Goal: Task Accomplishment & Management: Complete application form

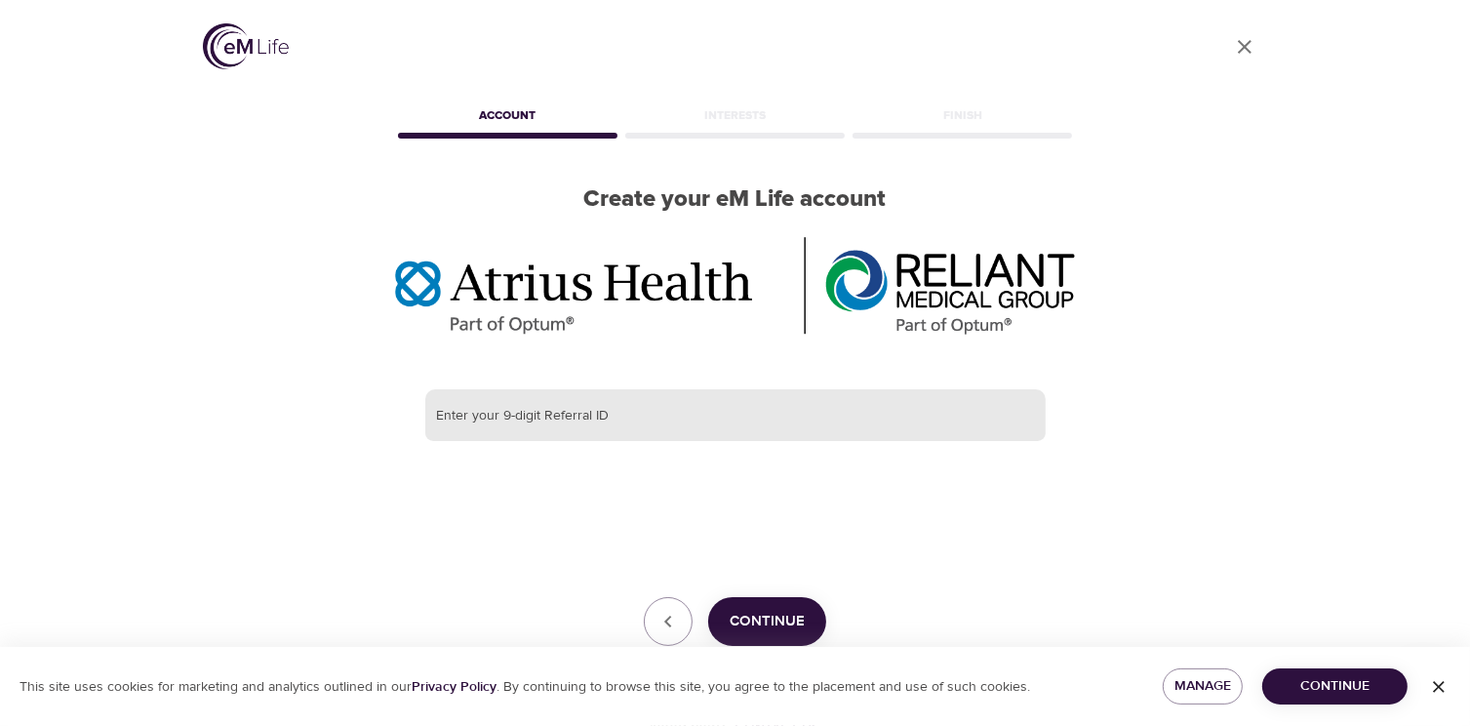
click at [626, 417] on input "text" at bounding box center [735, 415] width 621 height 53
paste input "387292047"
type input "387292047"
click at [763, 612] on span "Continue" at bounding box center [767, 621] width 75 height 25
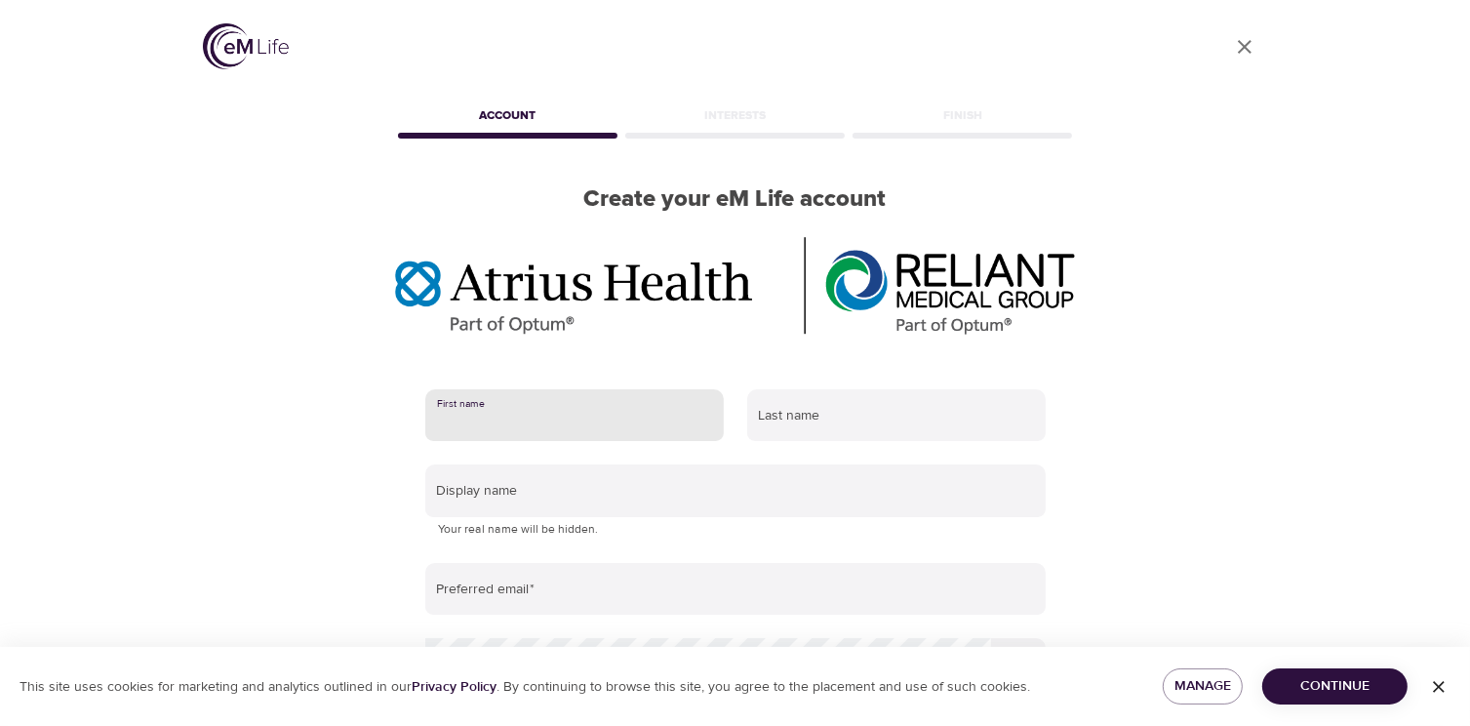
click at [564, 421] on input "text" at bounding box center [574, 415] width 299 height 53
type input "[PERSON_NAME]"
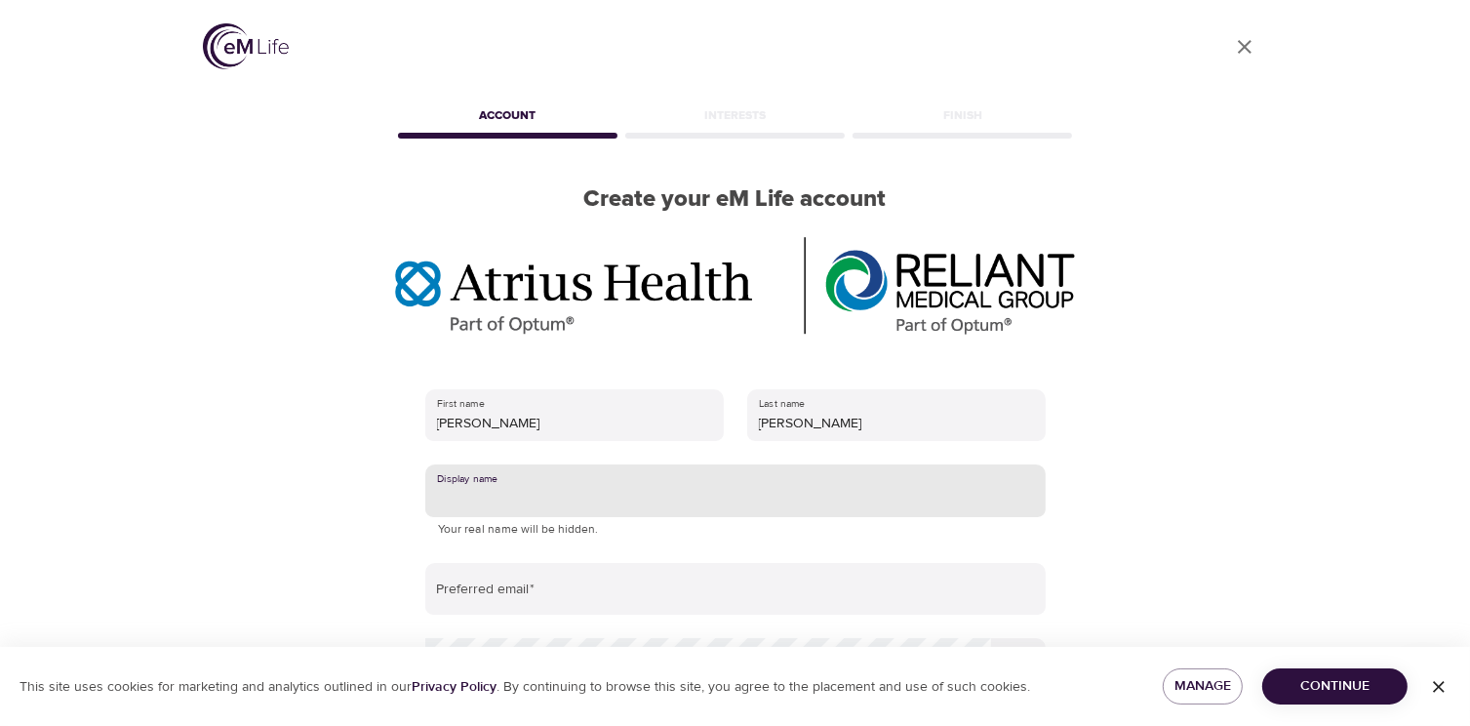
click at [570, 494] on input "text" at bounding box center [735, 490] width 621 height 53
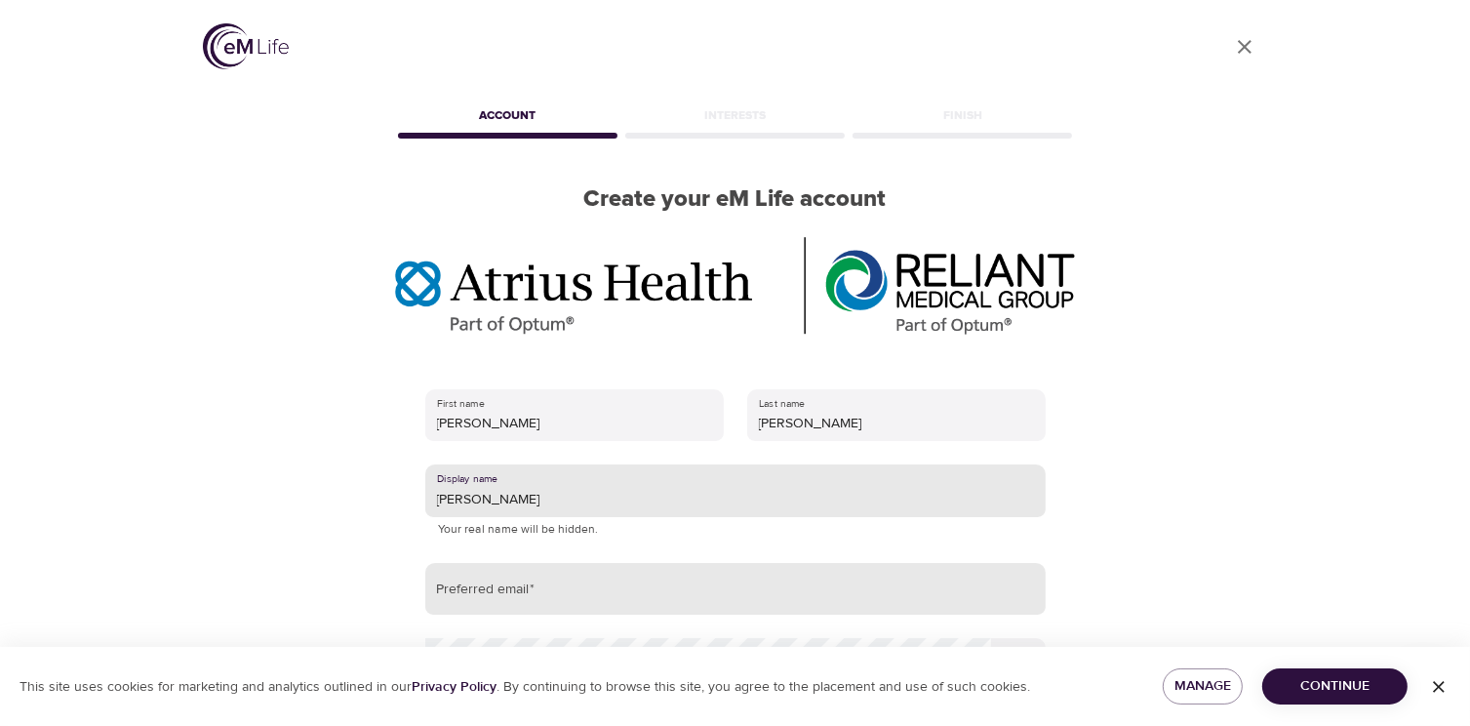
type input "[PERSON_NAME]"
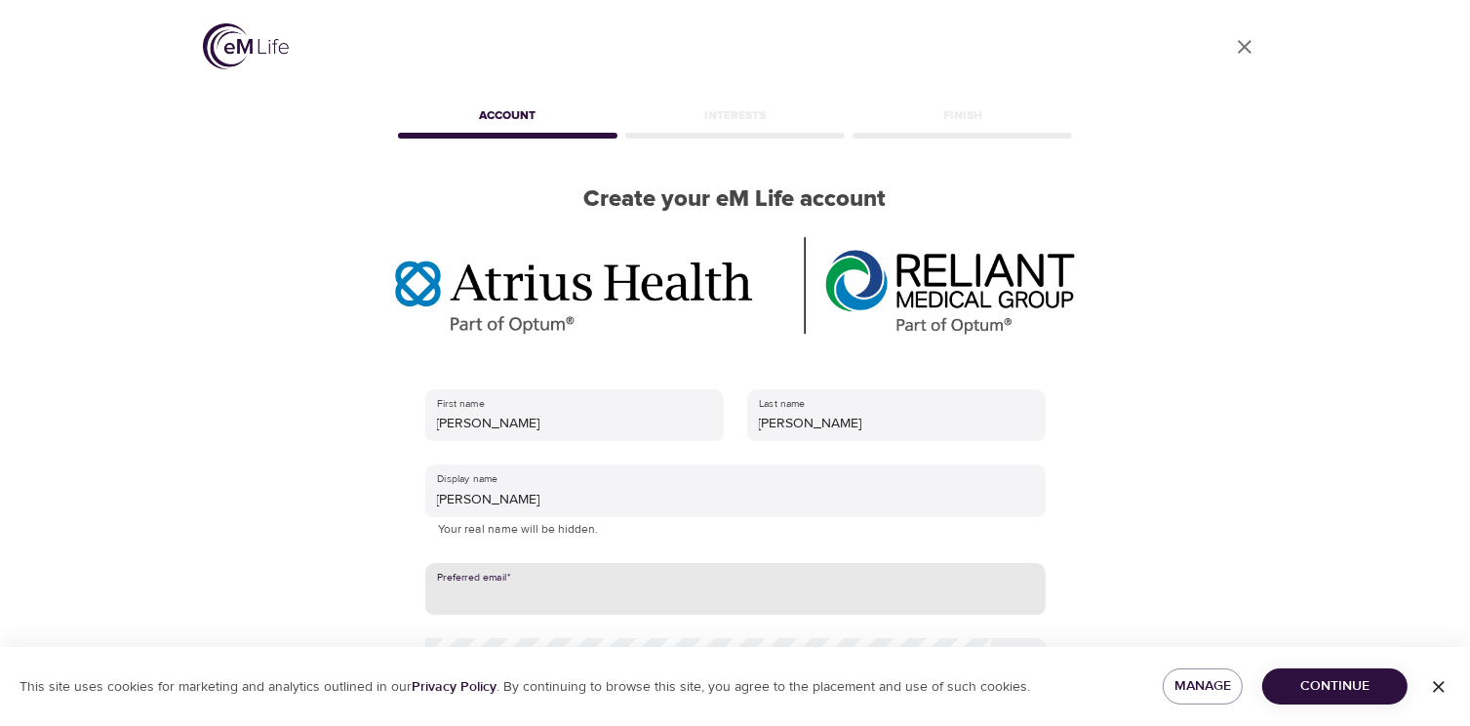
click at [578, 592] on input "email" at bounding box center [735, 589] width 621 height 53
type input "[EMAIL_ADDRESS][DOMAIN_NAME]"
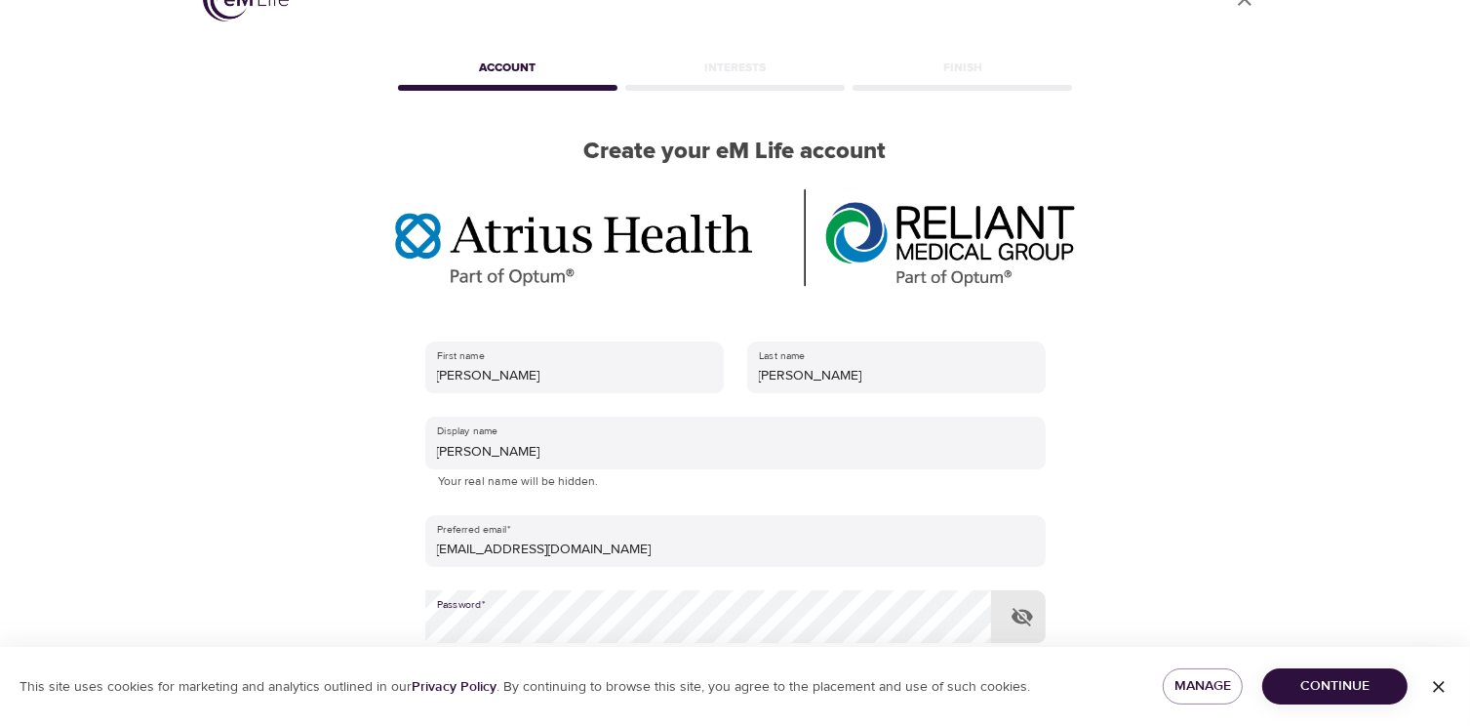
scroll to position [286, 0]
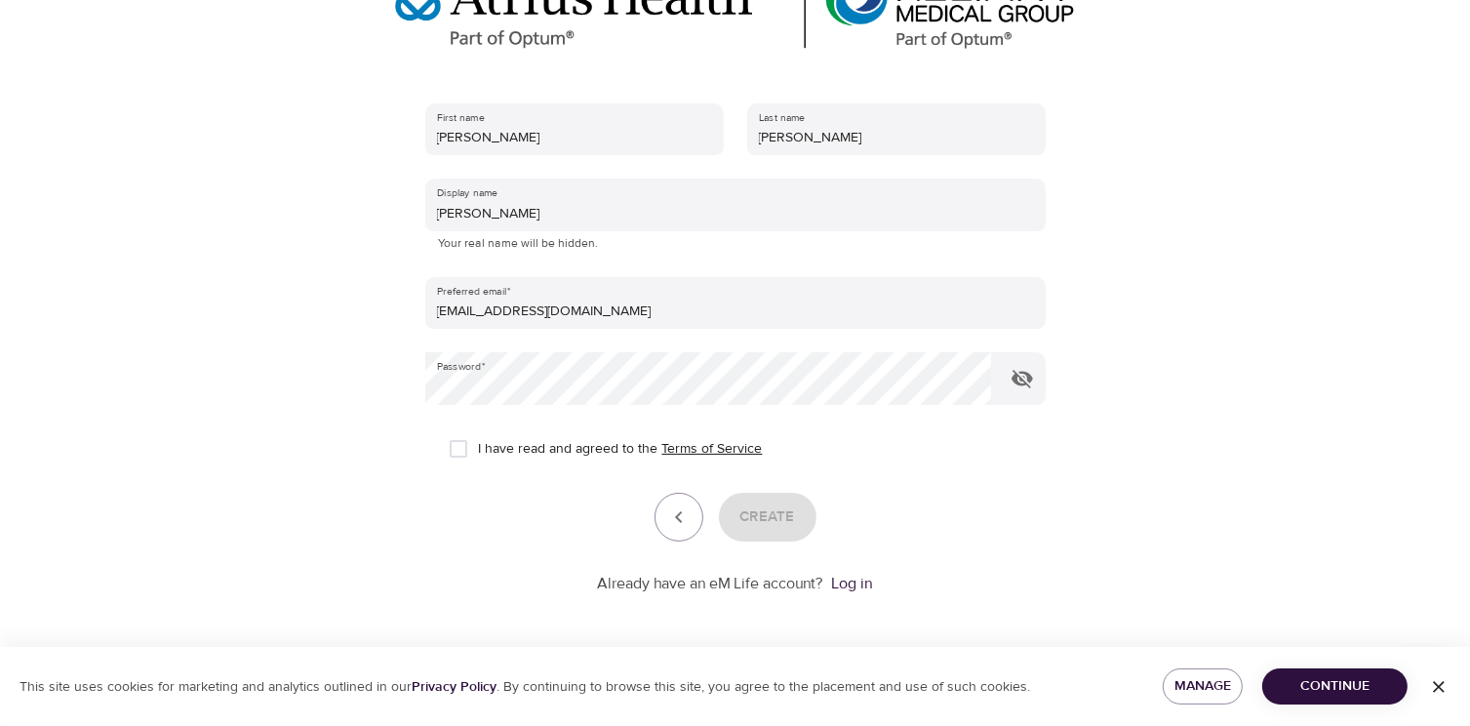
click at [687, 442] on link "Terms of Service" at bounding box center [712, 449] width 100 height 20
